Goal: Information Seeking & Learning: Find specific fact

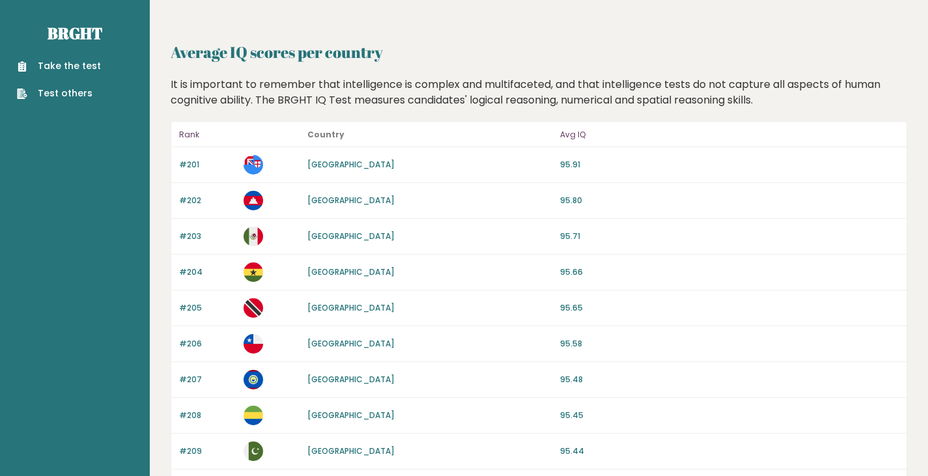
click at [568, 131] on p "Avg IQ" at bounding box center [729, 135] width 339 height 16
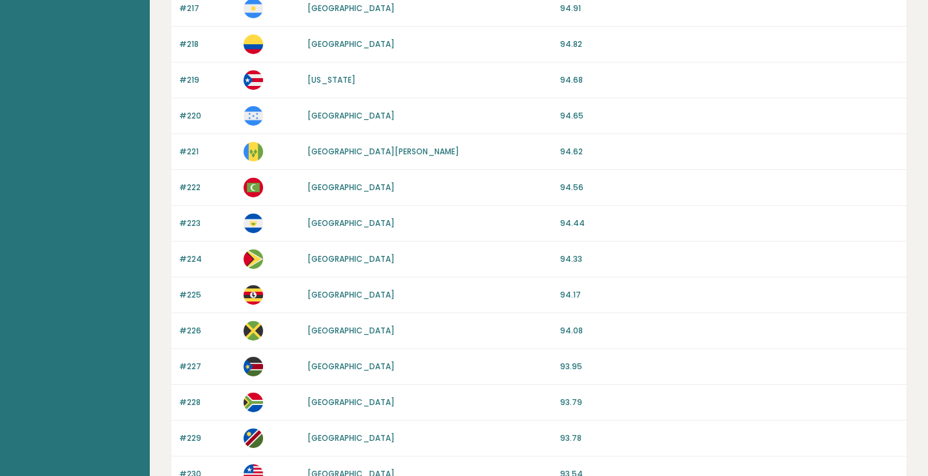
scroll to position [1001, 0]
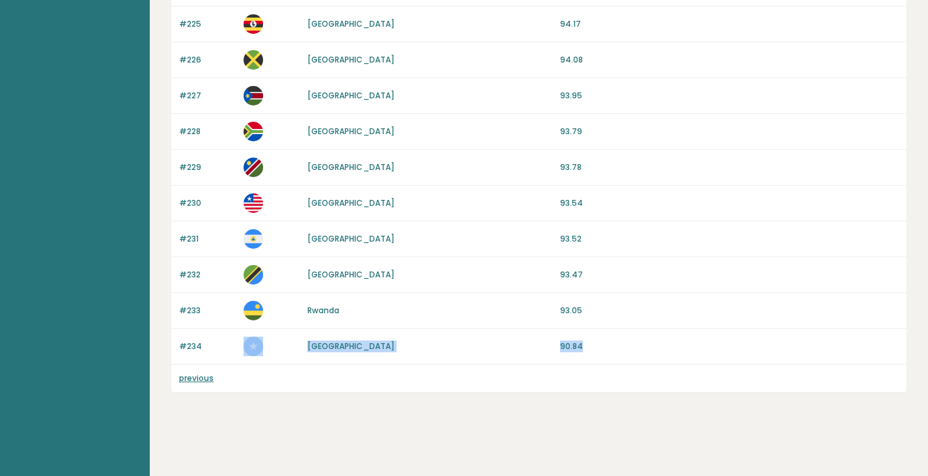
drag, startPoint x: 593, startPoint y: 344, endPoint x: 270, endPoint y: 356, distance: 324.0
click at [270, 356] on div "#234 Somalia 90.84" at bounding box center [539, 347] width 736 height 36
click at [462, 367] on div "previous" at bounding box center [539, 378] width 736 height 27
drag, startPoint x: 623, startPoint y: 345, endPoint x: 508, endPoint y: 354, distance: 115.7
click at [506, 351] on div "Somalia" at bounding box center [429, 347] width 245 height 12
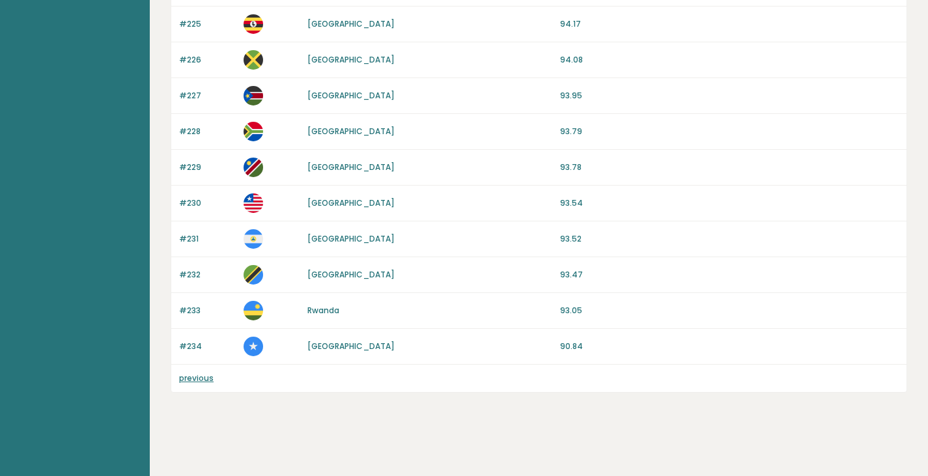
click at [190, 382] on link "previous" at bounding box center [196, 378] width 35 height 11
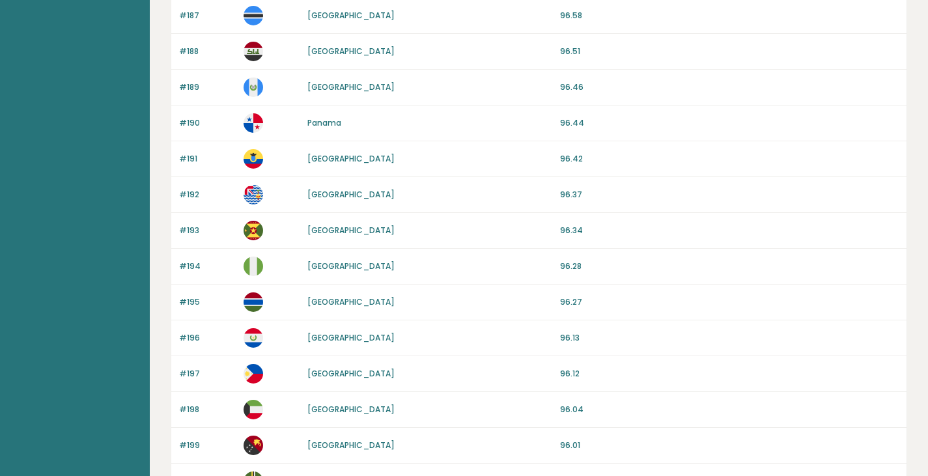
scroll to position [1216, 0]
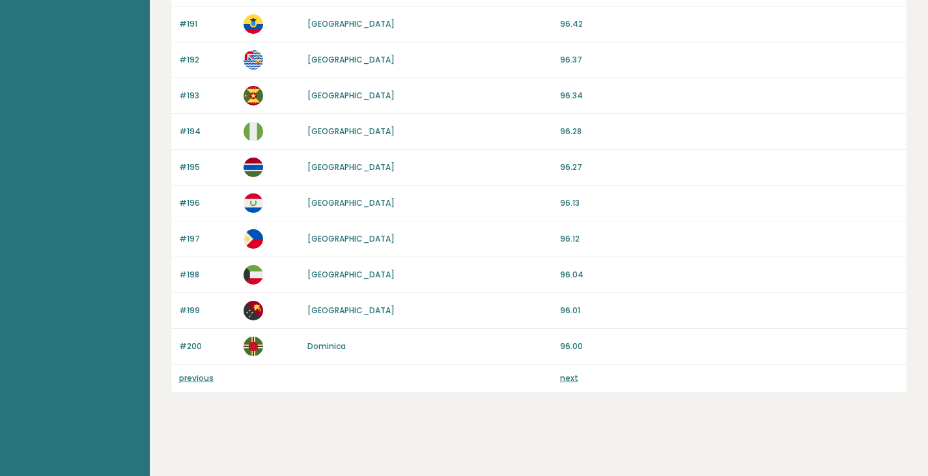
click at [189, 382] on link "previous" at bounding box center [196, 378] width 35 height 11
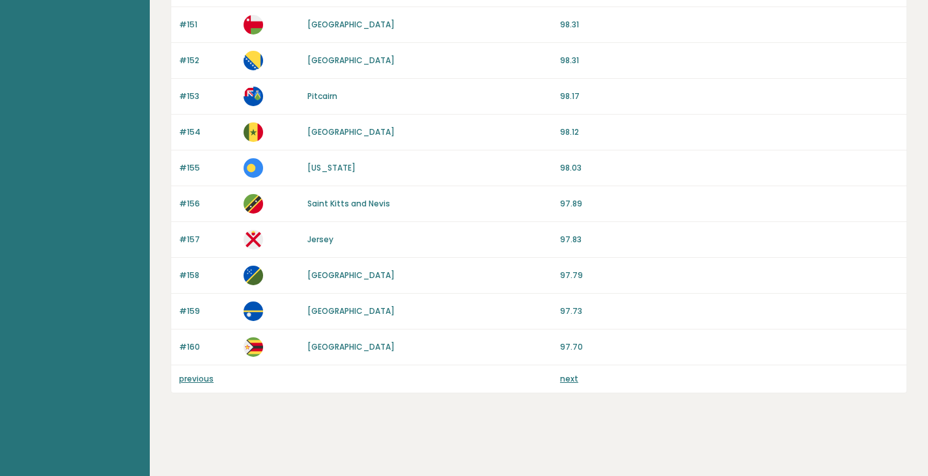
scroll to position [1216, 0]
click at [185, 379] on link "previous" at bounding box center [196, 378] width 35 height 11
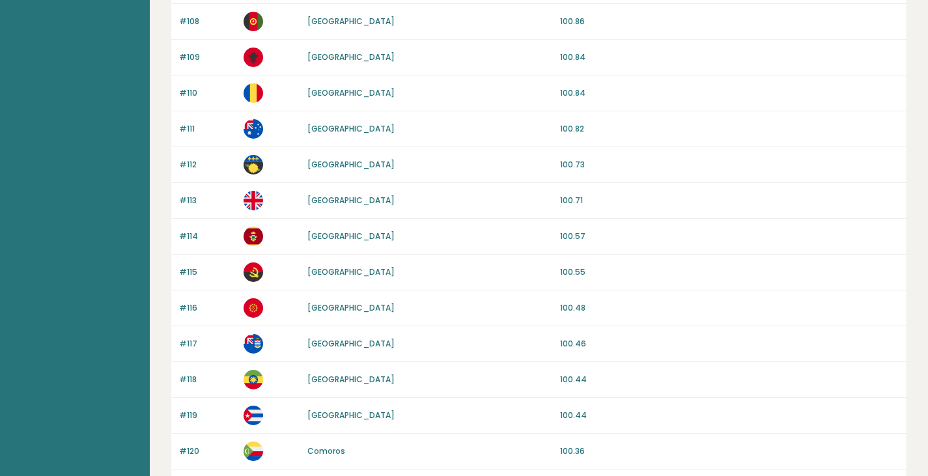
scroll to position [1216, 0]
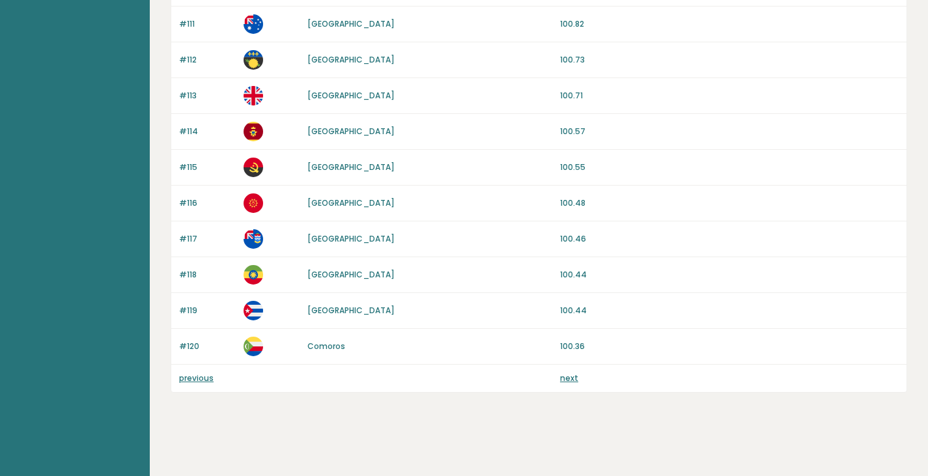
click at [203, 384] on p "previous" at bounding box center [207, 379] width 57 height 12
click at [202, 375] on link "previous" at bounding box center [196, 378] width 35 height 11
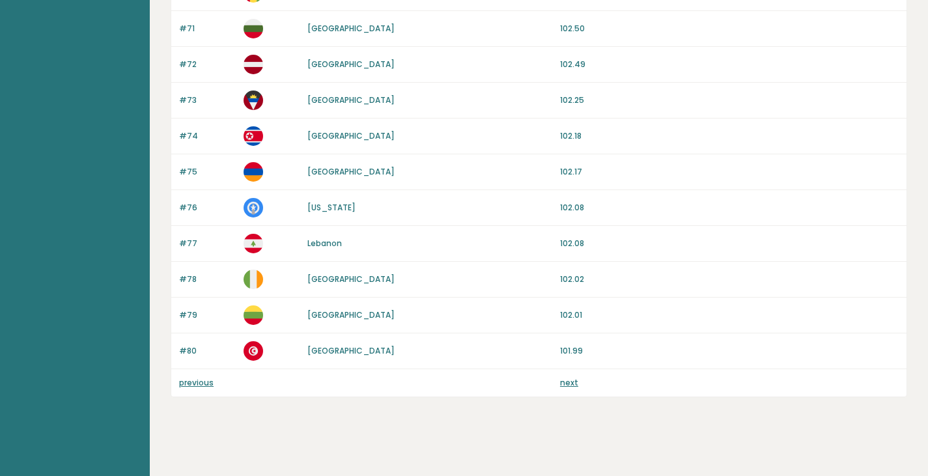
scroll to position [1216, 0]
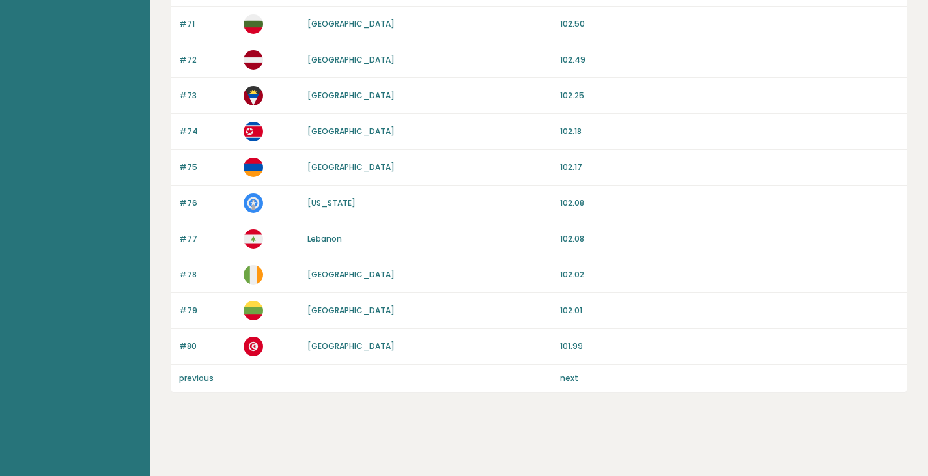
click at [199, 375] on link "previous" at bounding box center [196, 378] width 35 height 11
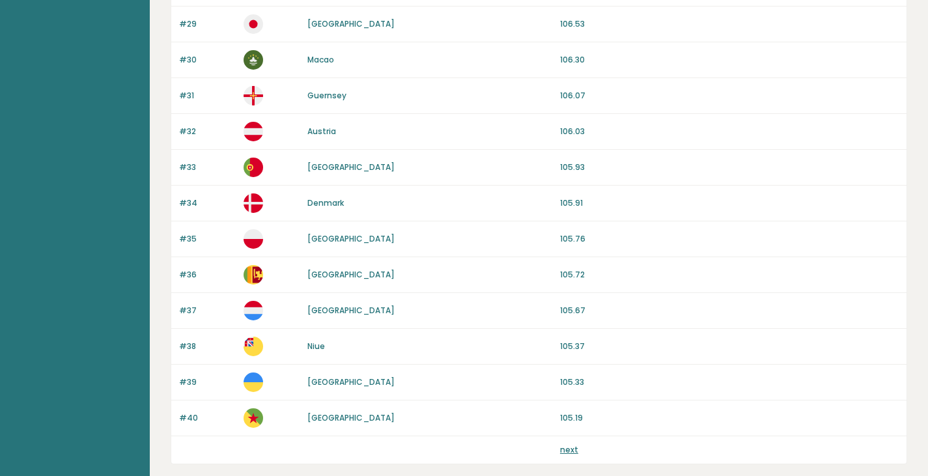
scroll to position [1151, 0]
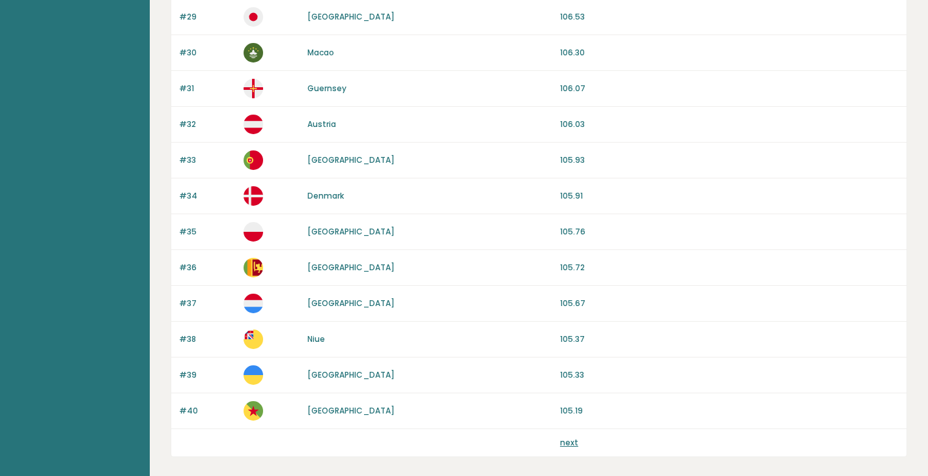
click at [566, 438] on link "next" at bounding box center [569, 442] width 18 height 11
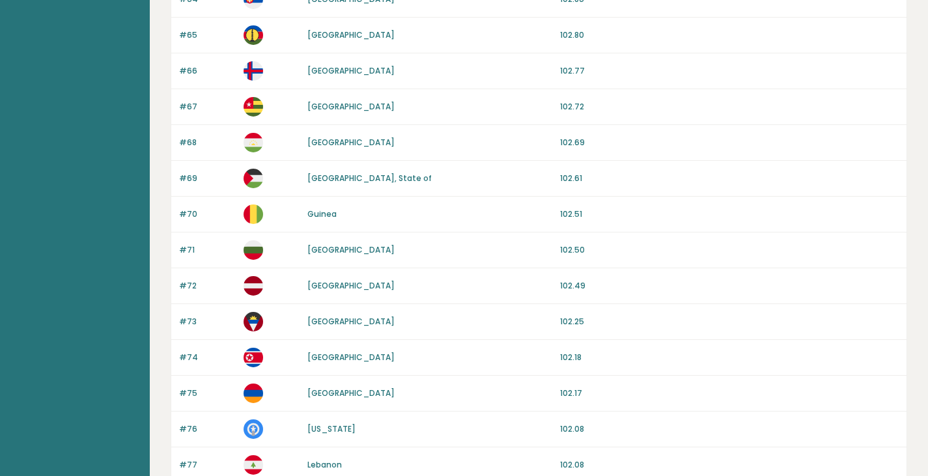
scroll to position [990, 0]
drag, startPoint x: 387, startPoint y: 178, endPoint x: 301, endPoint y: 175, distance: 86.1
click at [301, 175] on div "#69 [GEOGRAPHIC_DATA], State of 102.61" at bounding box center [539, 178] width 736 height 36
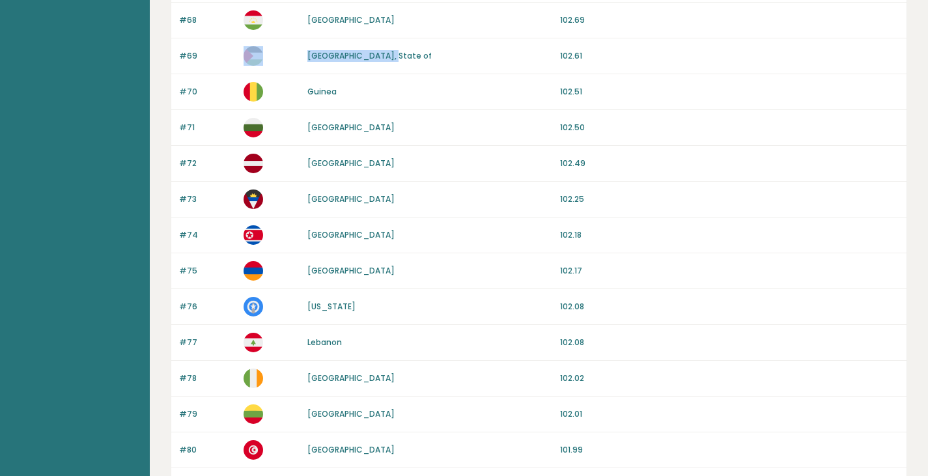
scroll to position [1216, 0]
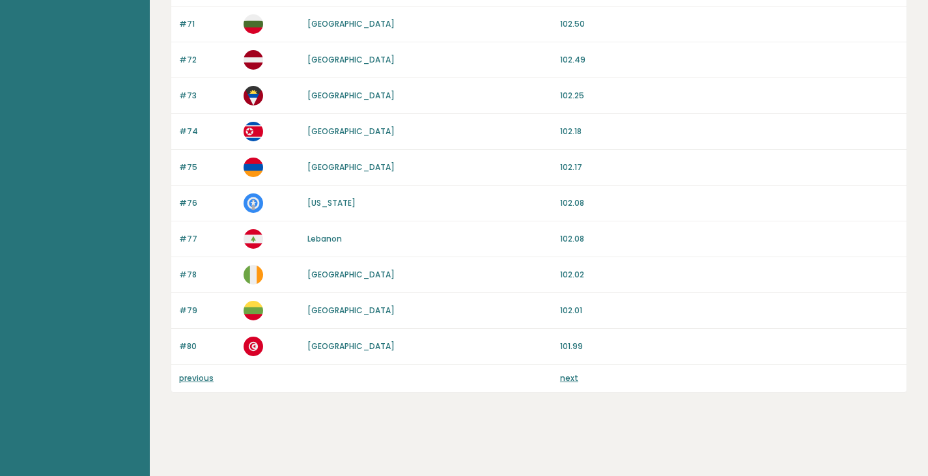
click at [567, 380] on link "next" at bounding box center [569, 378] width 18 height 11
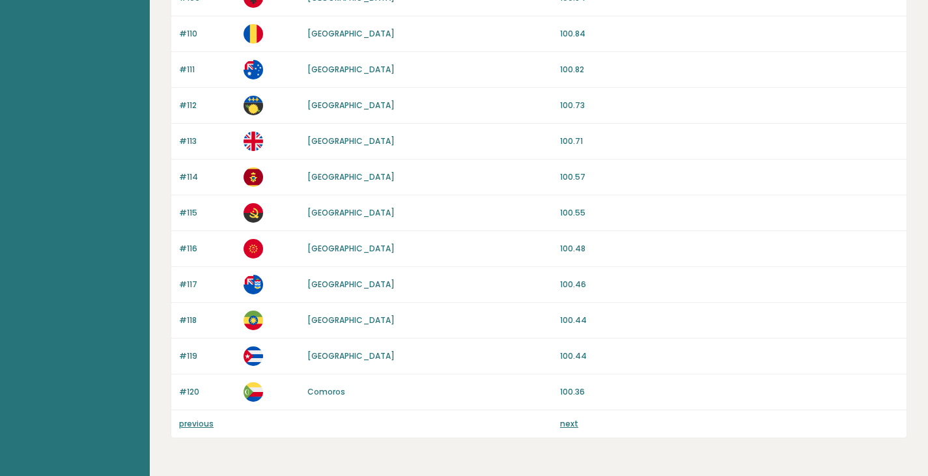
scroll to position [1171, 0]
click at [574, 425] on link "next" at bounding box center [569, 423] width 18 height 11
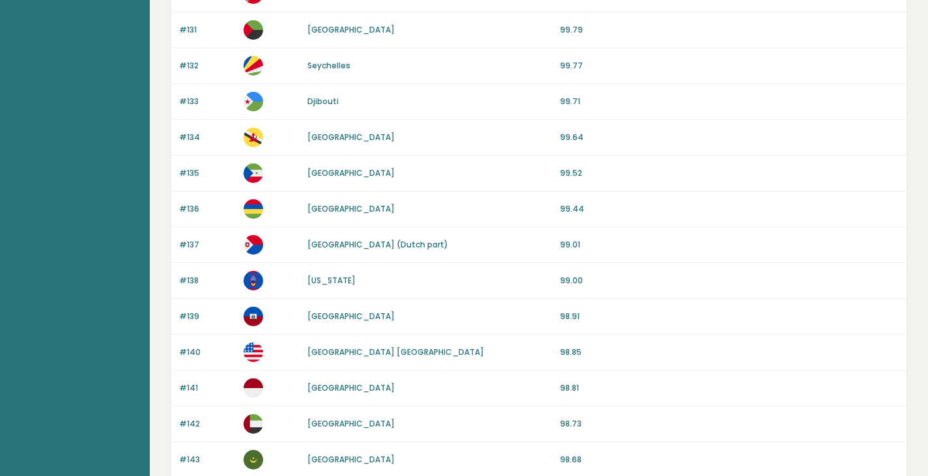
scroll to position [494, 0]
drag, startPoint x: 339, startPoint y: 313, endPoint x: 266, endPoint y: 313, distance: 73.0
click at [266, 313] on div "#139 [GEOGRAPHIC_DATA] 98.91" at bounding box center [539, 316] width 736 height 36
click at [462, 339] on div "#140 [GEOGRAPHIC_DATA] 98.85" at bounding box center [539, 352] width 736 height 36
drag, startPoint x: 465, startPoint y: 355, endPoint x: 294, endPoint y: 368, distance: 170.5
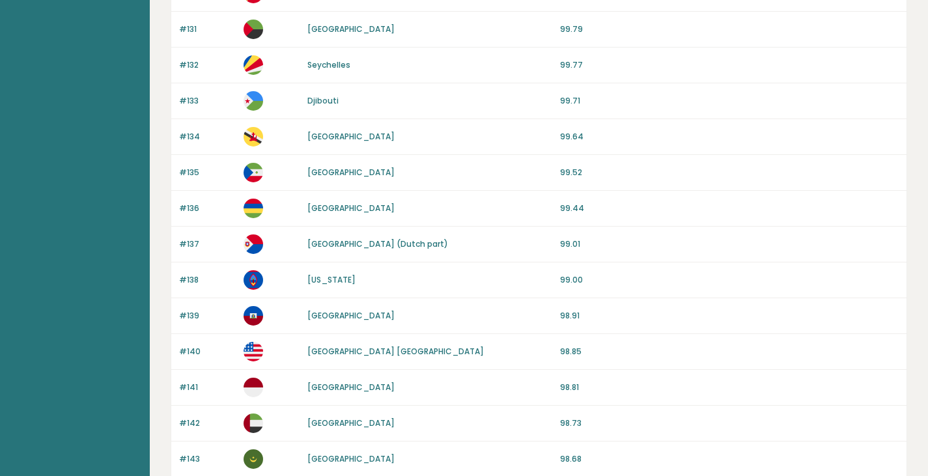
click at [294, 368] on div "#140 [GEOGRAPHIC_DATA] 98.85" at bounding box center [539, 352] width 736 height 36
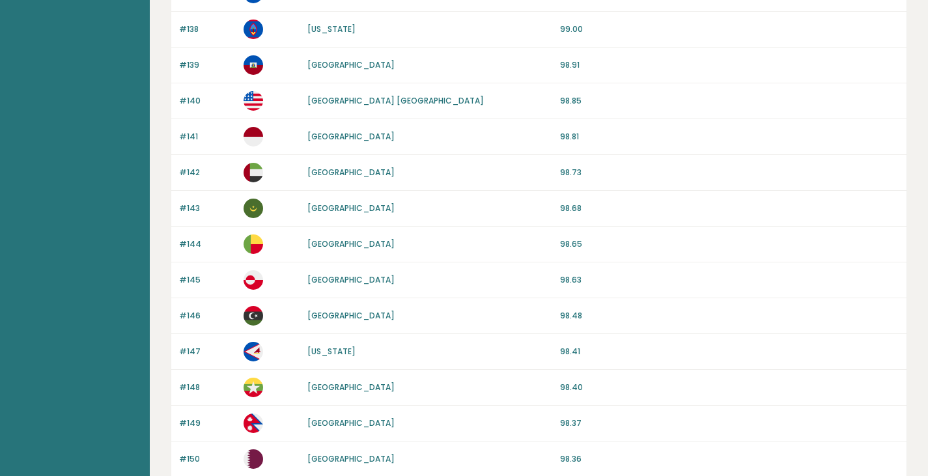
scroll to position [745, 0]
